Goal: Information Seeking & Learning: Learn about a topic

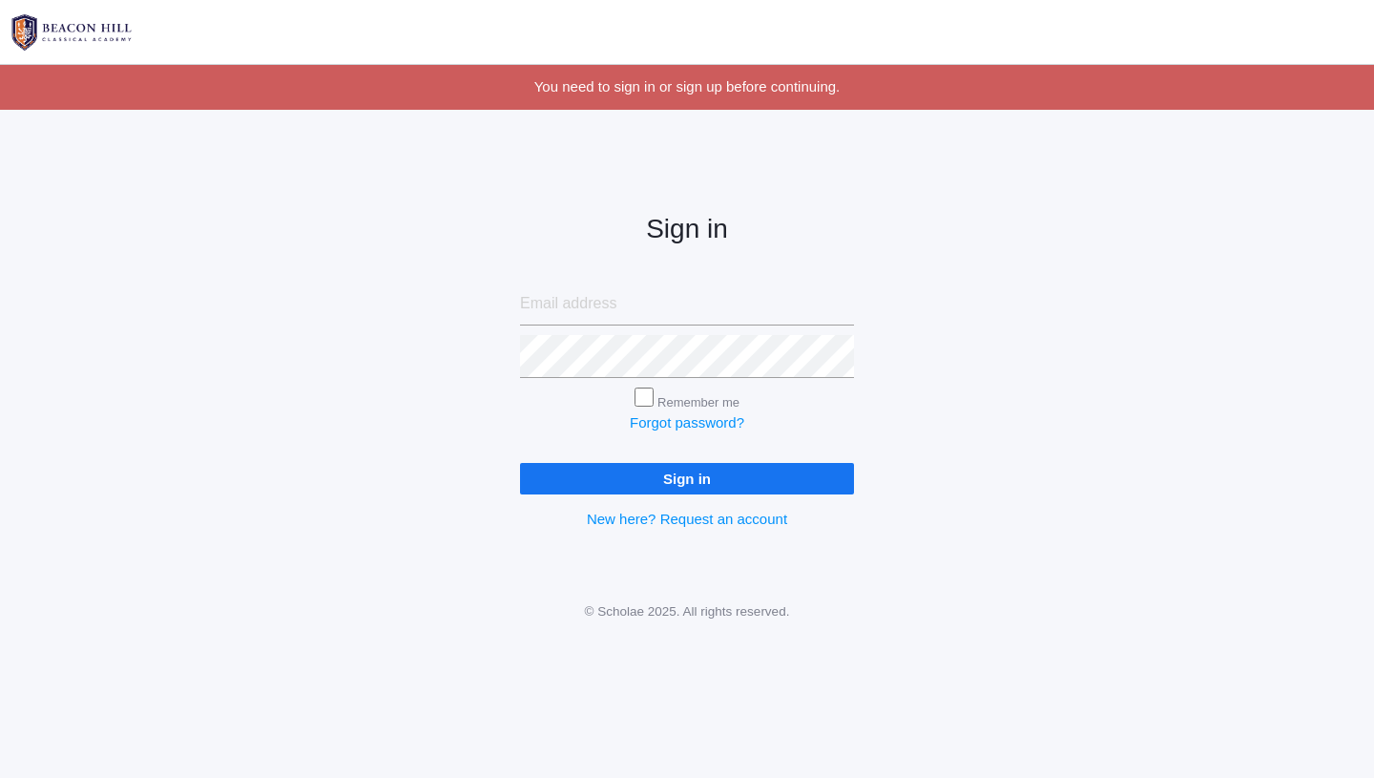
type input "[EMAIL_ADDRESS][DOMAIN_NAME]"
click at [714, 483] on input "Sign in" at bounding box center [687, 478] width 334 height 31
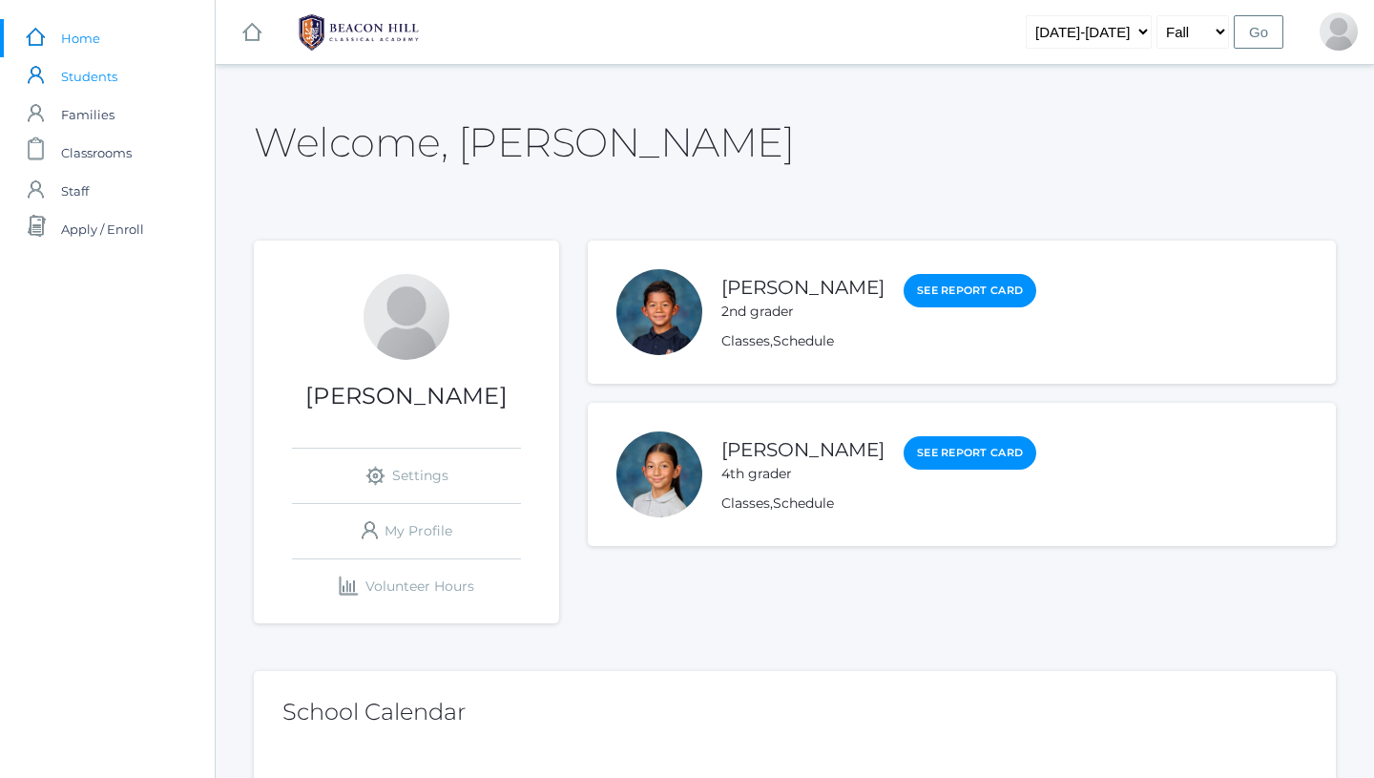
click at [95, 69] on span "Students" at bounding box center [89, 76] width 56 height 38
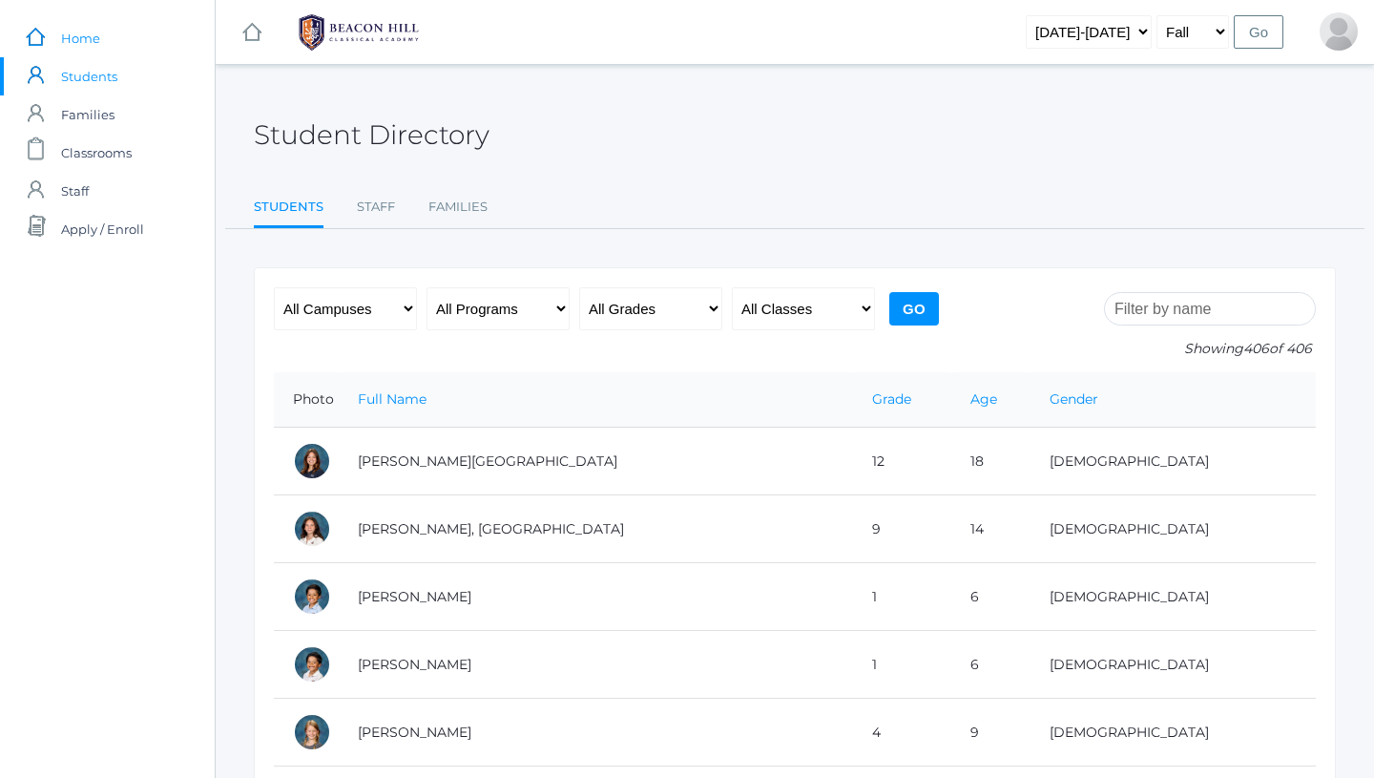
click at [80, 46] on span "Home" at bounding box center [80, 38] width 39 height 38
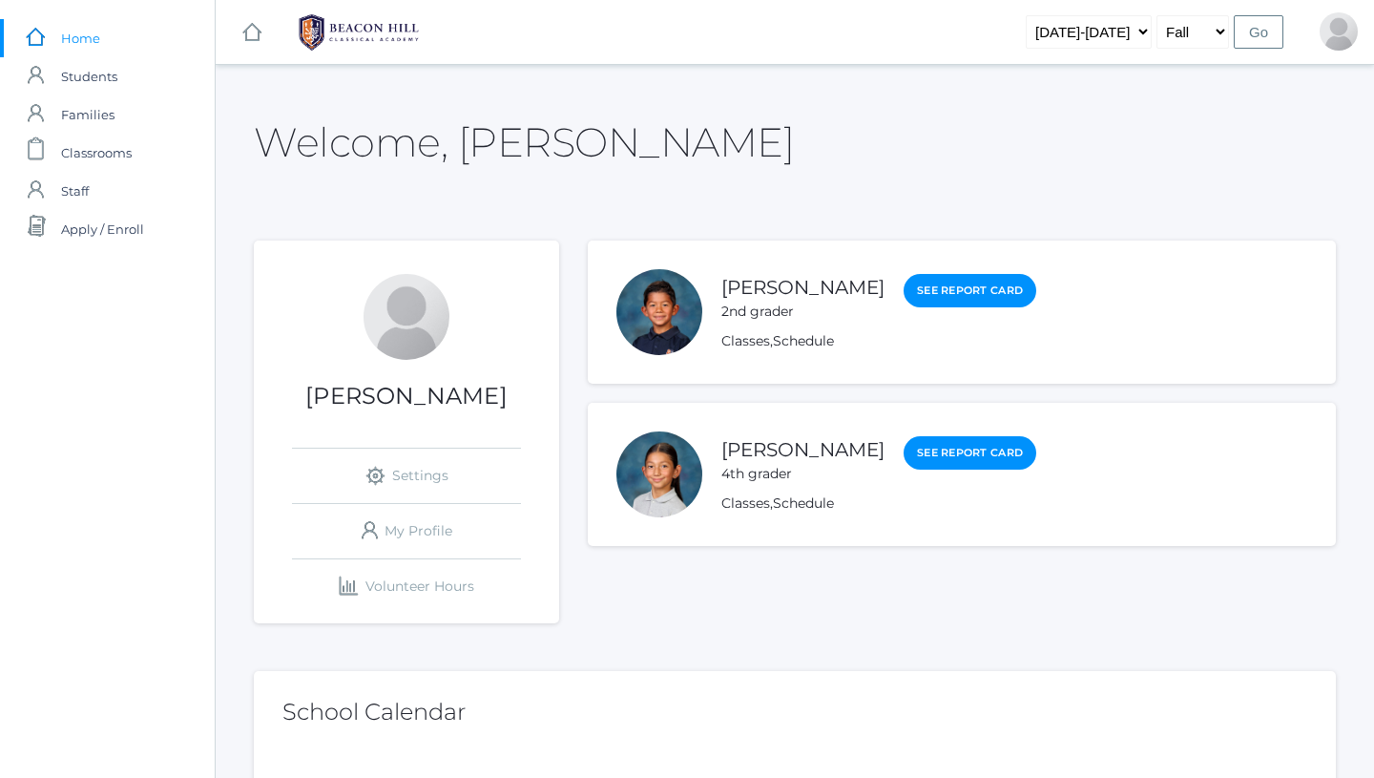
click at [673, 472] on div at bounding box center [660, 474] width 86 height 86
click at [785, 452] on link "Sofia La Rosa" at bounding box center [803, 450] width 163 height 24
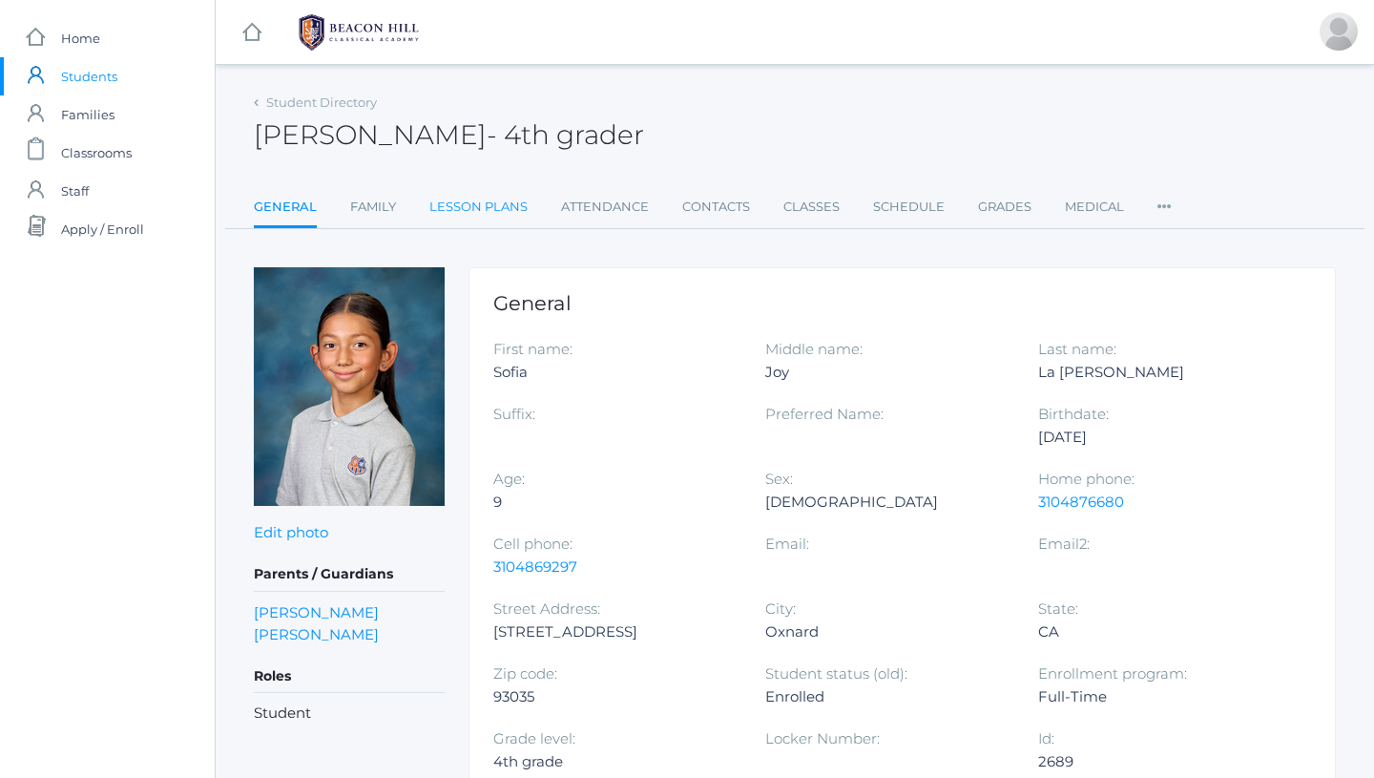
click at [491, 202] on link "Lesson Plans" at bounding box center [478, 207] width 98 height 38
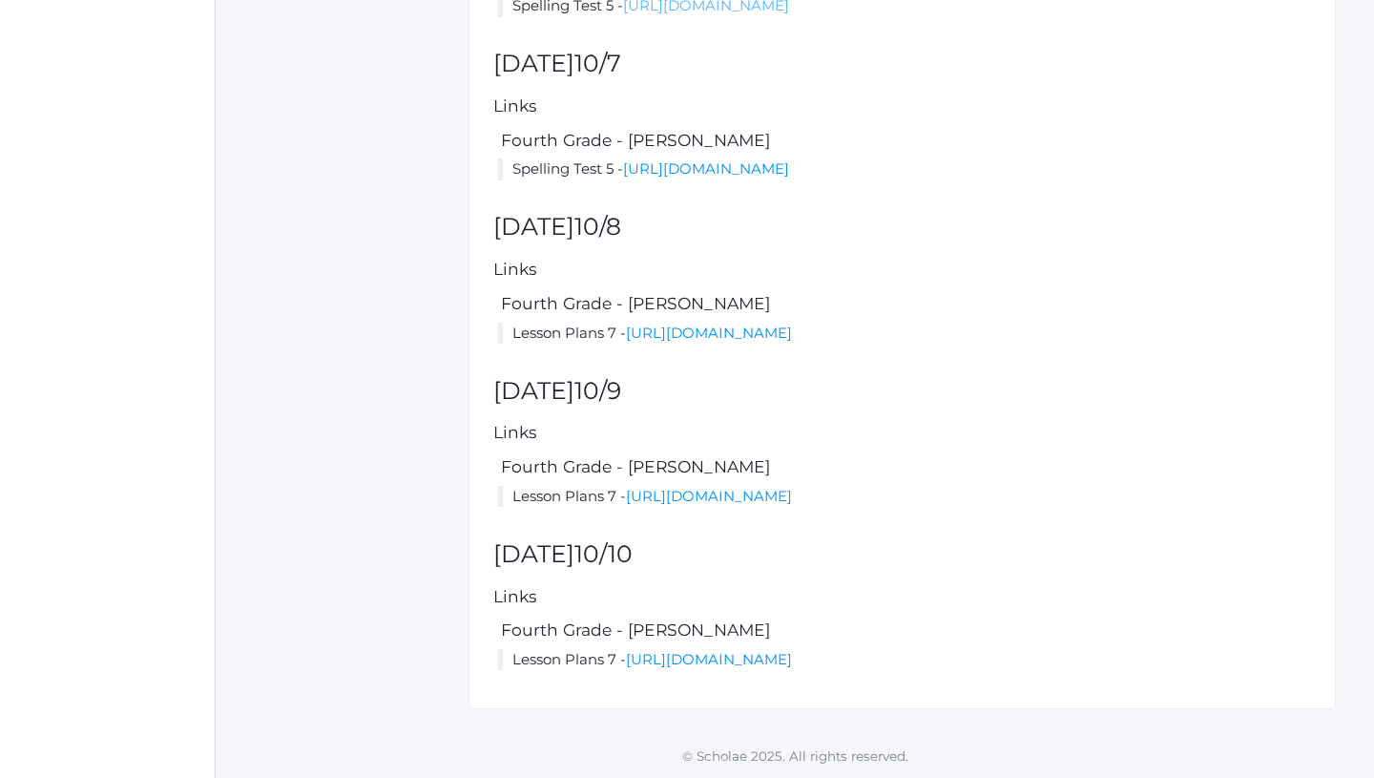
scroll to position [764, 0]
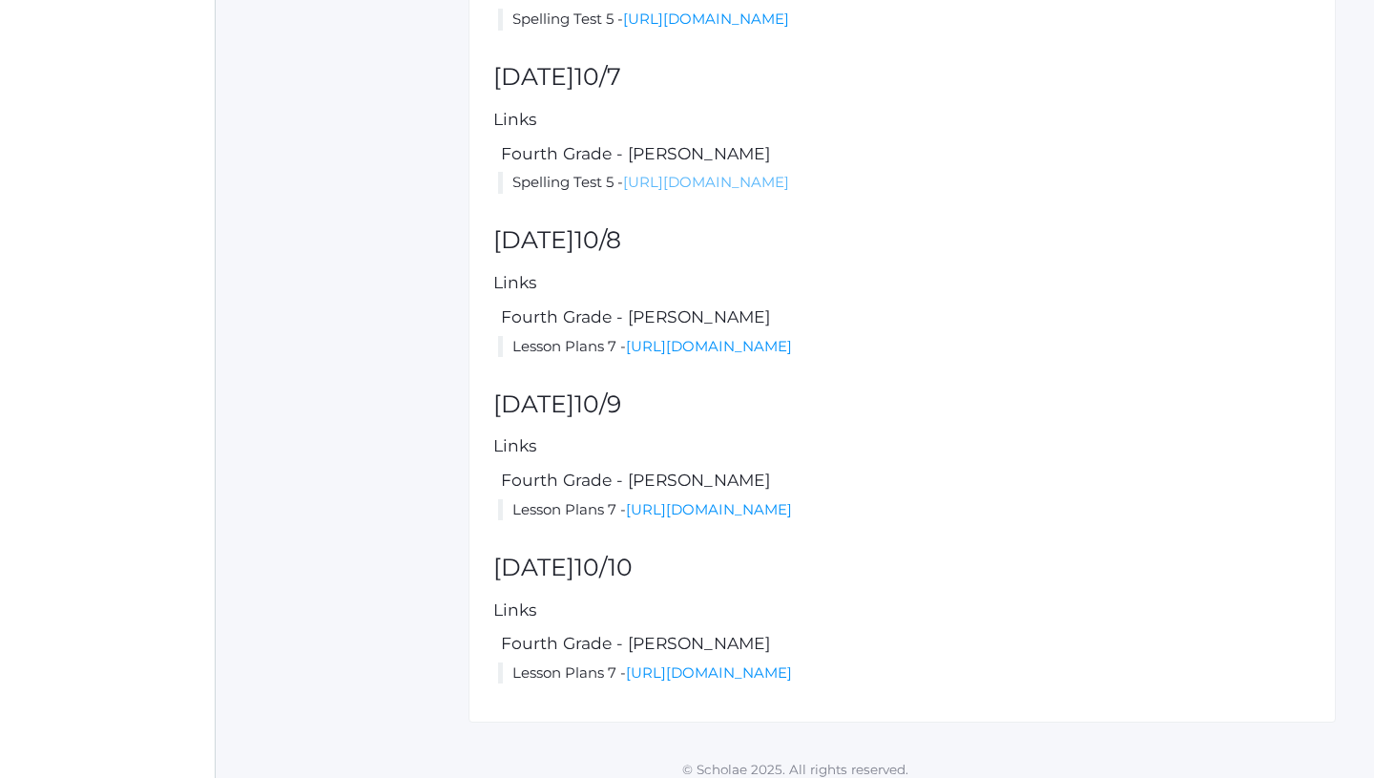
click at [726, 191] on link "https://docs.google.com/document/d/1nO35JqvYu7WVfflWEewxpLr_jbyLMi_UHn_qtPx-ta8…" at bounding box center [706, 182] width 166 height 18
click at [789, 22] on link "https://docs.google.com/document/d/1nO35JqvYu7WVfflWEewxpLr_jbyLMi_UHn_qtPx-ta8…" at bounding box center [706, 19] width 166 height 18
click at [386, 319] on div "Parents / Guardians Jon La Rosa Cecilia La Rosa Roles Student" at bounding box center [349, 113] width 191 height 1219
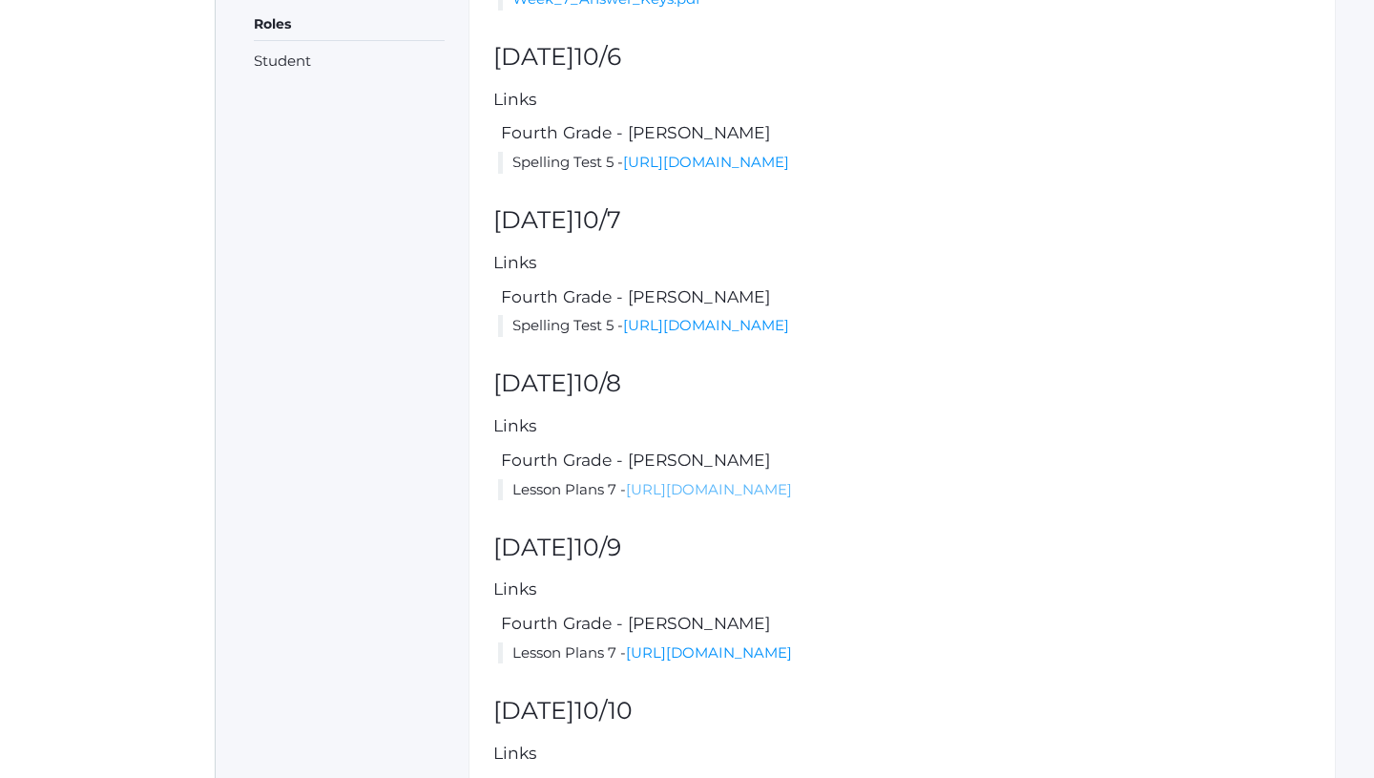
scroll to position [611, 0]
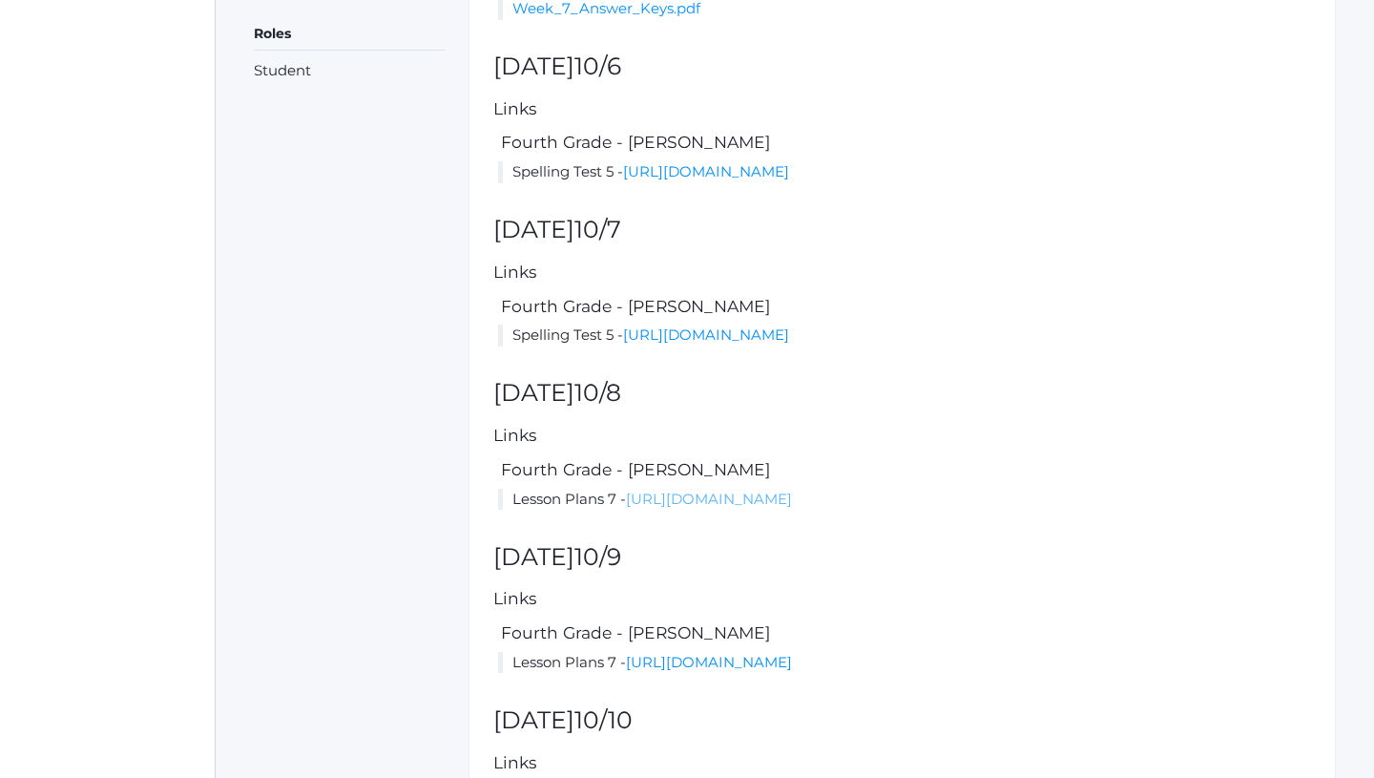
click at [679, 508] on link "https://docs.google.com/document/d/1hiZ4uz7fvVRIKJn4x8iEqZsQ0GutZSbJJ8jCkgelTfY…" at bounding box center [709, 499] width 166 height 18
